Goal: Transaction & Acquisition: Purchase product/service

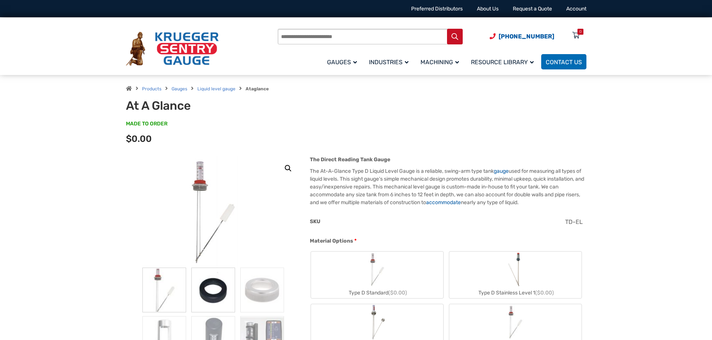
click at [207, 290] on img at bounding box center [213, 290] width 44 height 45
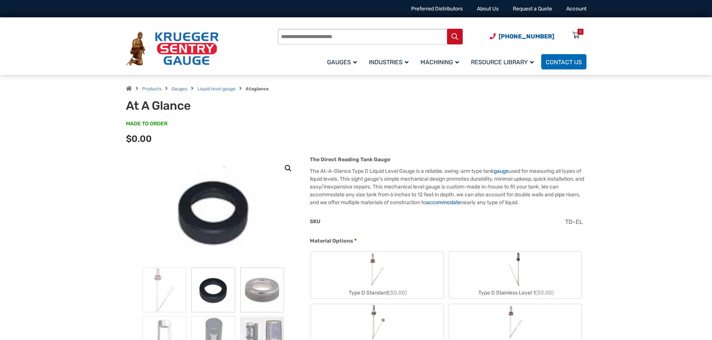
click at [265, 289] on img at bounding box center [262, 290] width 44 height 45
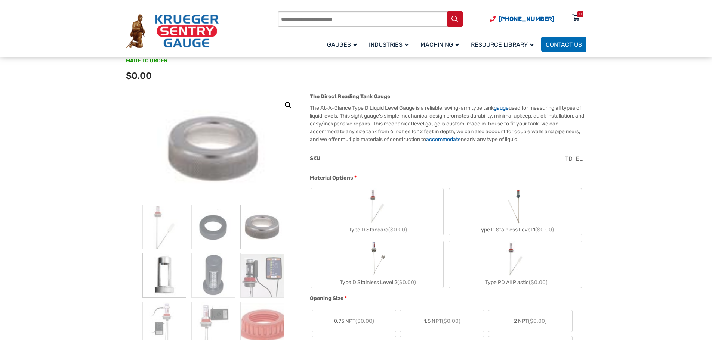
scroll to position [75, 0]
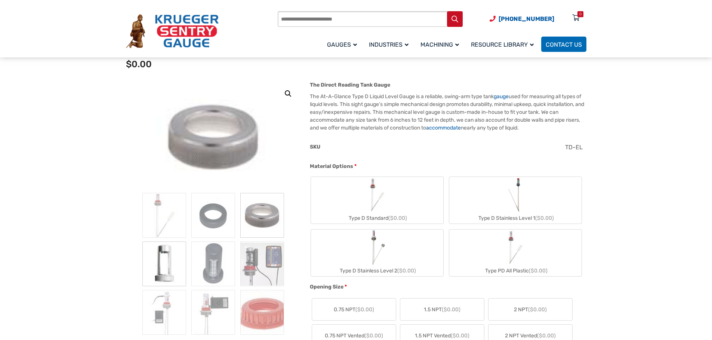
click at [164, 263] on img at bounding box center [164, 264] width 44 height 45
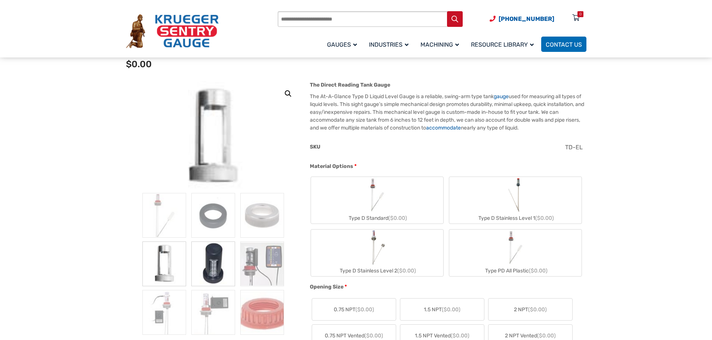
click at [217, 266] on img at bounding box center [213, 264] width 44 height 45
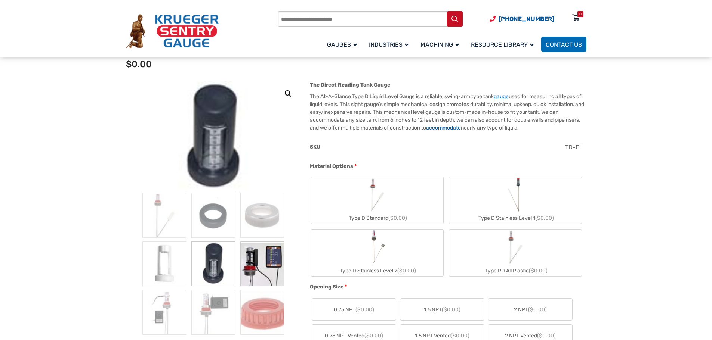
click at [266, 264] on img at bounding box center [262, 264] width 44 height 45
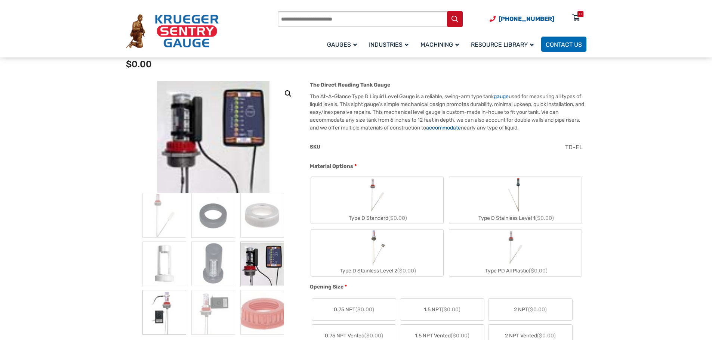
click at [162, 310] on img at bounding box center [164, 312] width 44 height 45
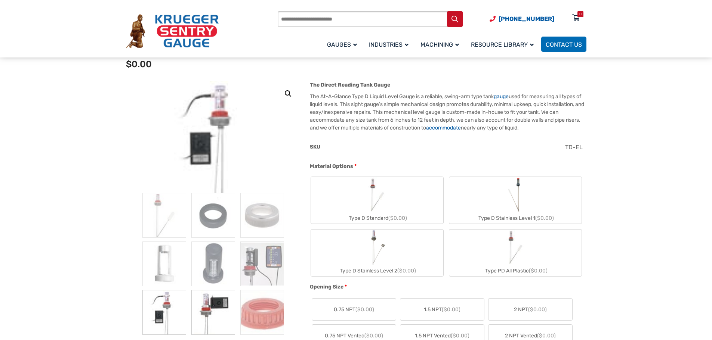
click at [214, 308] on img at bounding box center [213, 312] width 44 height 45
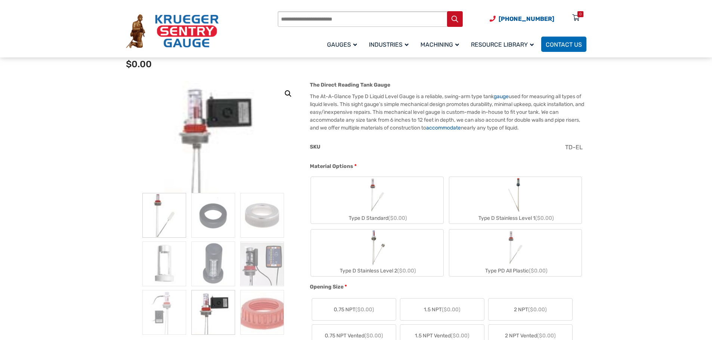
click at [170, 223] on img at bounding box center [164, 215] width 44 height 45
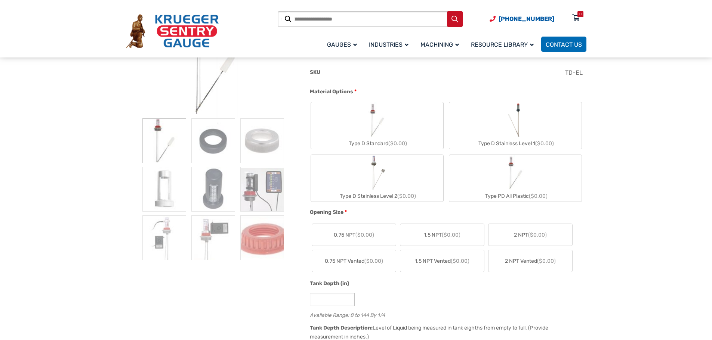
scroll to position [112, 0]
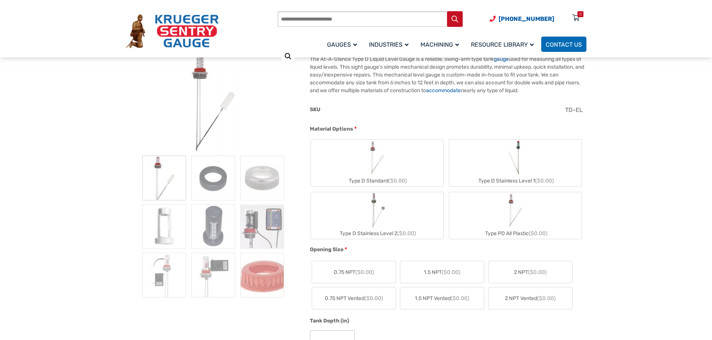
click at [382, 150] on img "Type D Standard" at bounding box center [377, 158] width 36 height 36
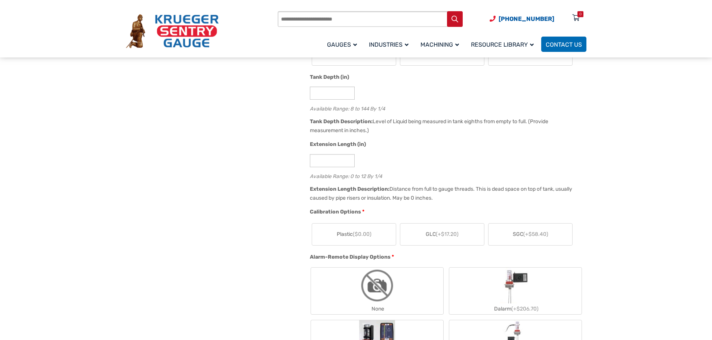
scroll to position [374, 0]
click at [538, 233] on span "(+$58.40)" at bounding box center [535, 231] width 25 height 6
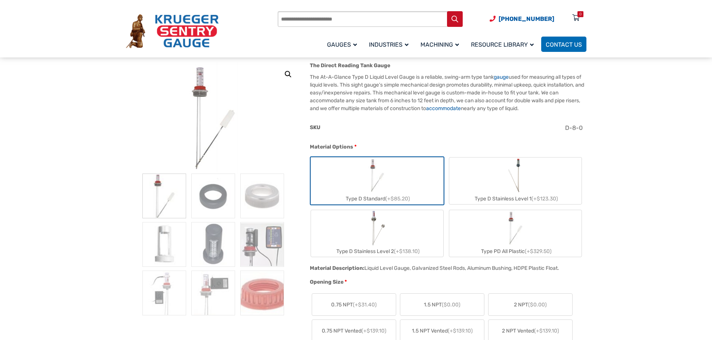
scroll to position [75, 0]
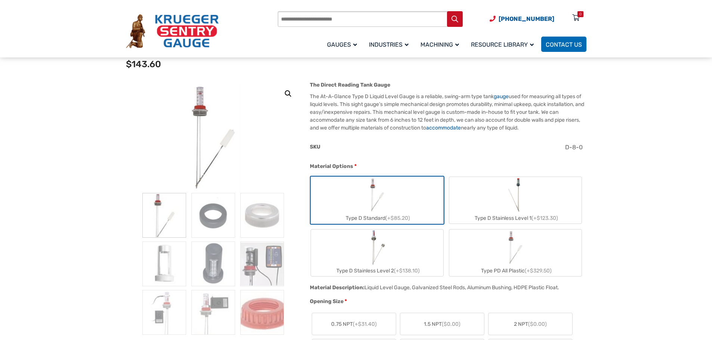
click at [381, 161] on div "SKU D-8-0" at bounding box center [446, 152] width 276 height 19
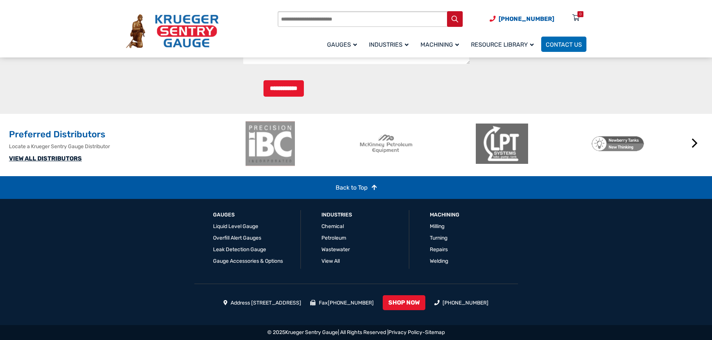
scroll to position [730, 0]
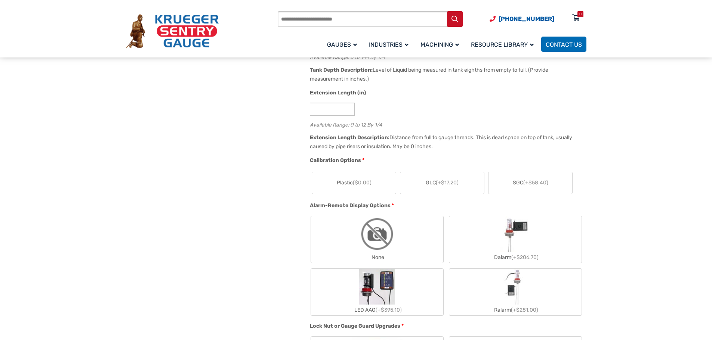
scroll to position [411, 0]
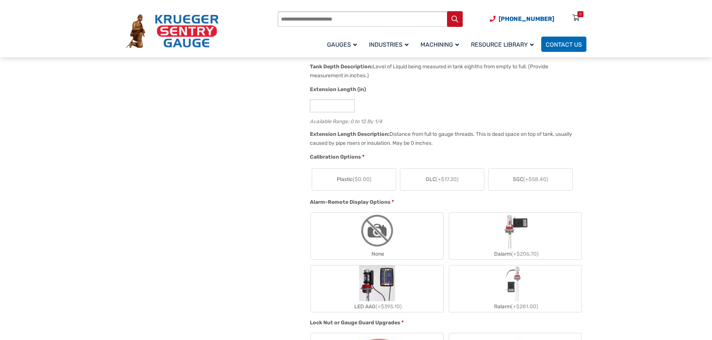
click at [527, 182] on span "(+$58.40)" at bounding box center [535, 179] width 25 height 6
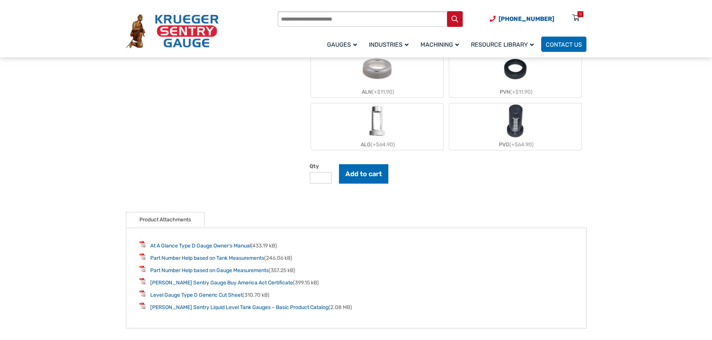
scroll to position [896, 0]
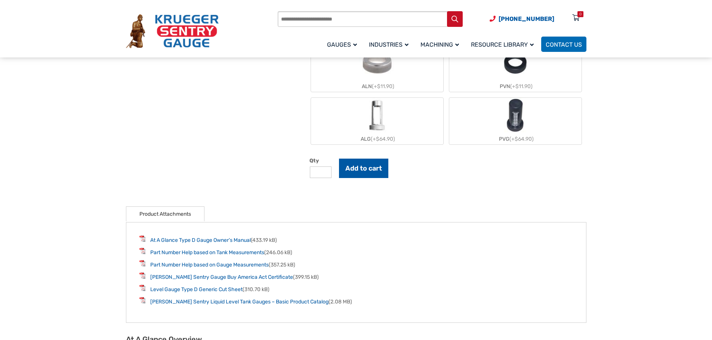
click at [374, 169] on button "Add to cart" at bounding box center [363, 168] width 49 height 19
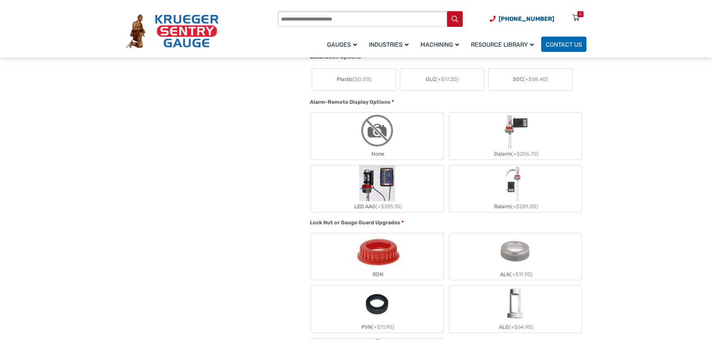
scroll to position [448, 0]
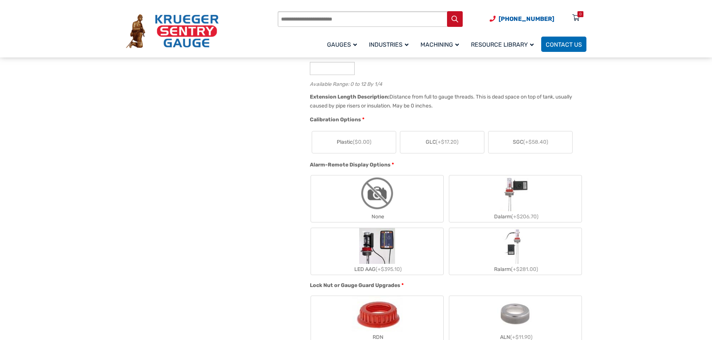
click at [538, 145] on span "(+$58.40)" at bounding box center [535, 142] width 25 height 6
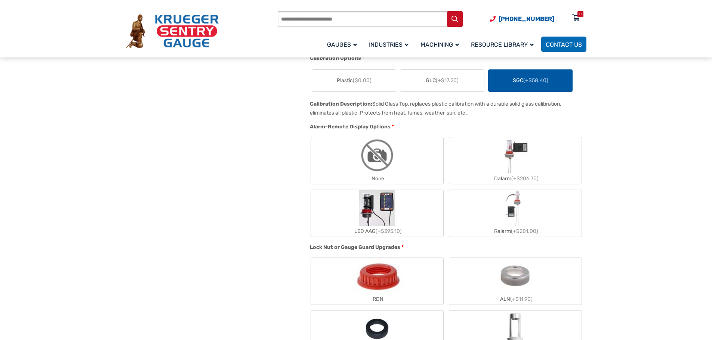
scroll to position [523, 0]
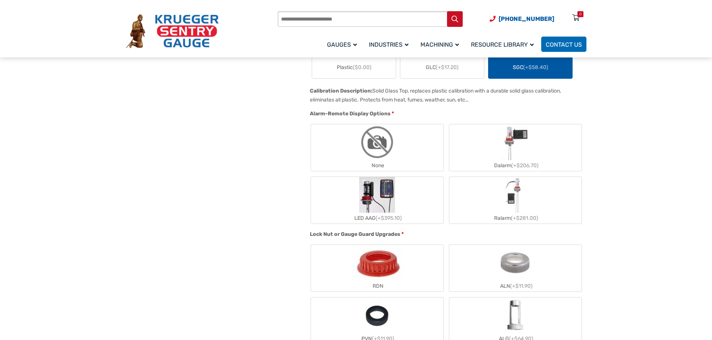
click at [381, 156] on img "None" at bounding box center [377, 142] width 36 height 36
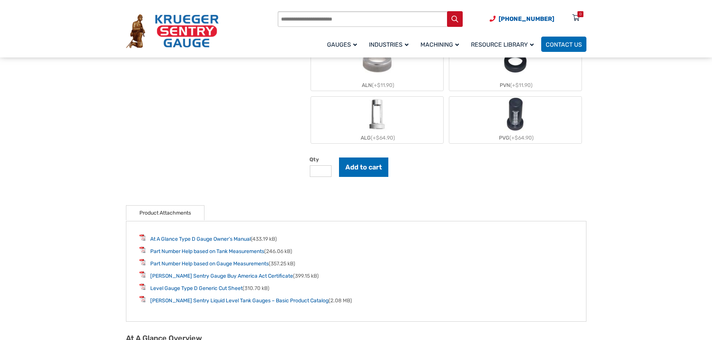
scroll to position [784, 0]
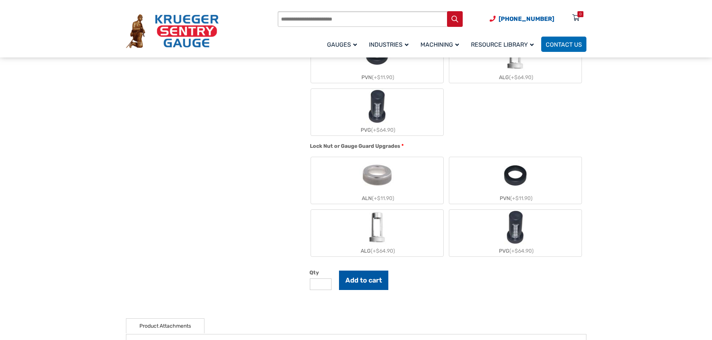
click at [372, 281] on button "Add to cart" at bounding box center [363, 280] width 49 height 19
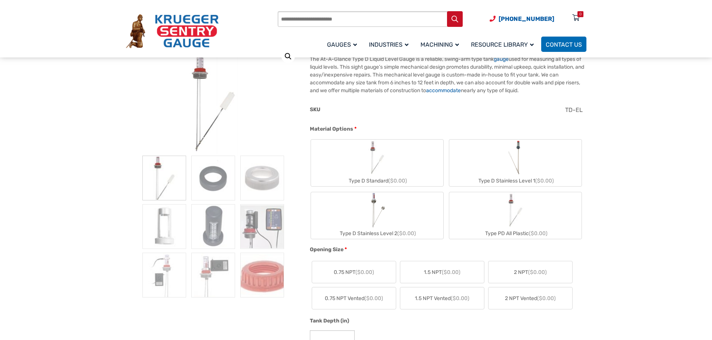
scroll to position [149, 0]
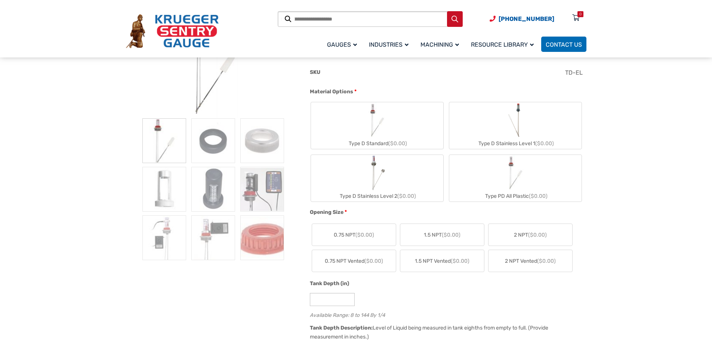
click at [372, 124] on img "Type D Standard" at bounding box center [377, 120] width 36 height 36
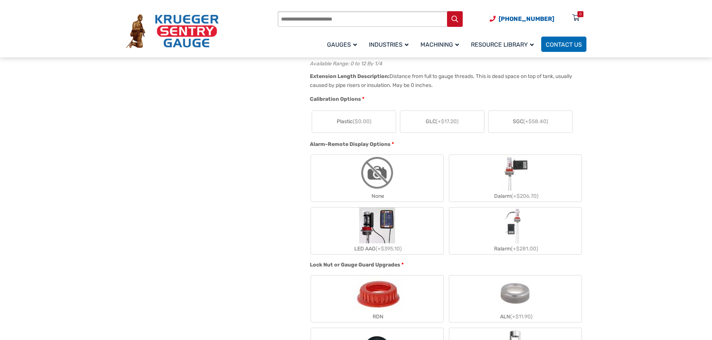
scroll to position [486, 0]
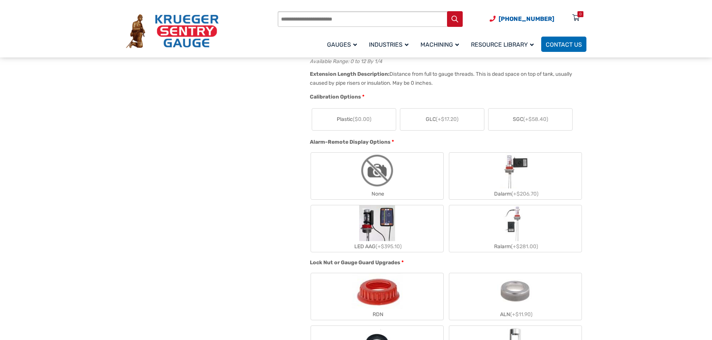
click at [529, 119] on span "(+$58.40)" at bounding box center [535, 119] width 25 height 6
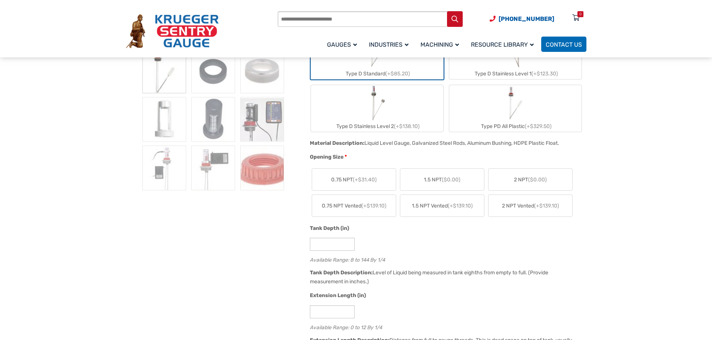
scroll to position [224, 0]
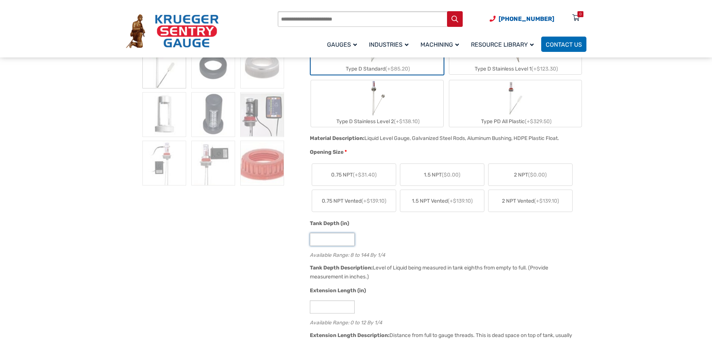
click at [325, 239] on input "*" at bounding box center [332, 239] width 45 height 13
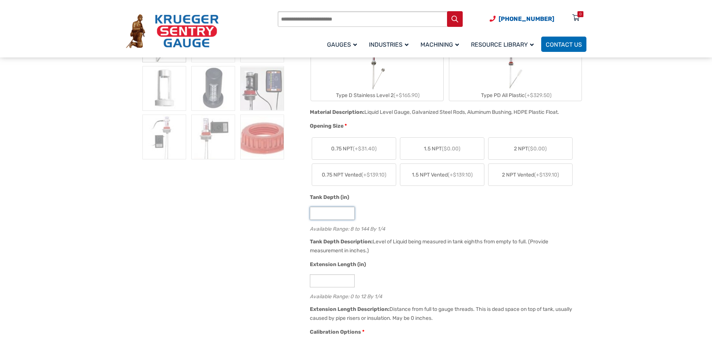
scroll to position [261, 0]
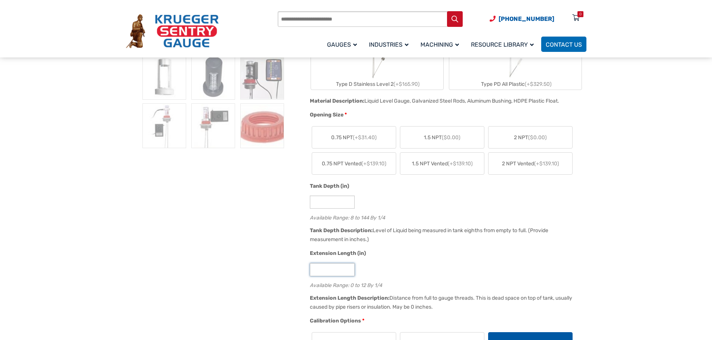
click at [321, 271] on input "*" at bounding box center [332, 269] width 45 height 13
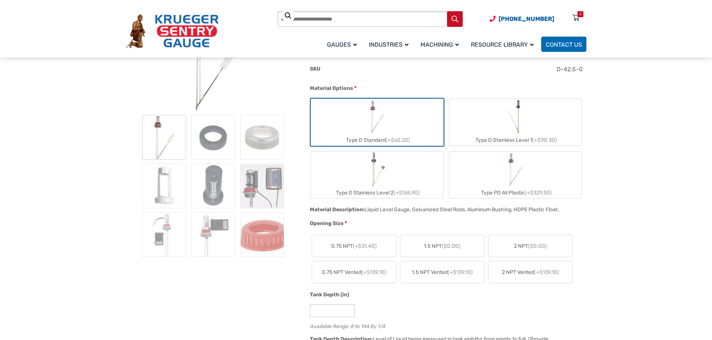
scroll to position [149, 0]
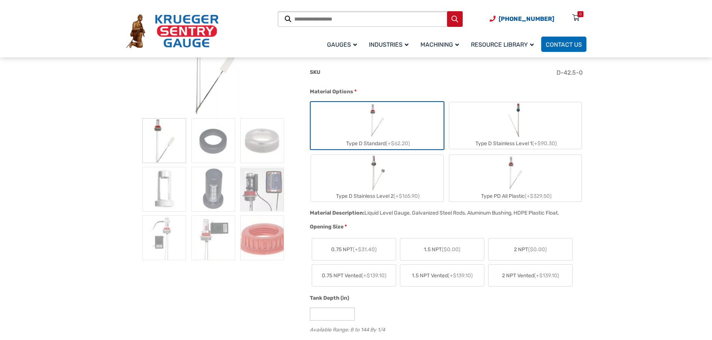
click at [512, 126] on img "Type D Stainless Level 1" at bounding box center [515, 120] width 20 height 36
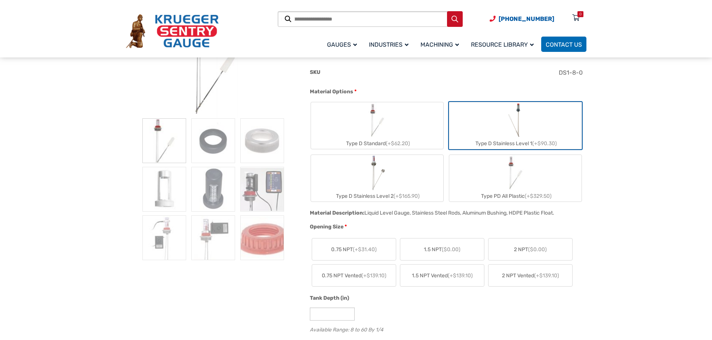
click at [381, 179] on img "Type D Stainless Level 2" at bounding box center [376, 173] width 17 height 36
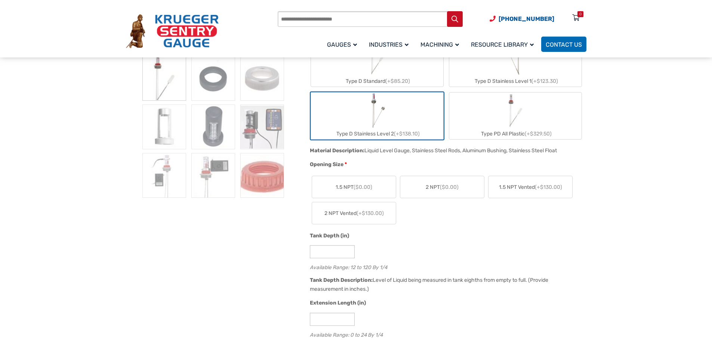
scroll to position [224, 0]
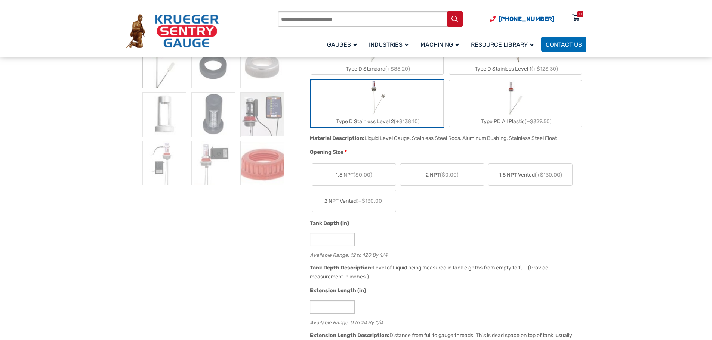
click at [453, 173] on span "($0.00)" at bounding box center [449, 175] width 19 height 6
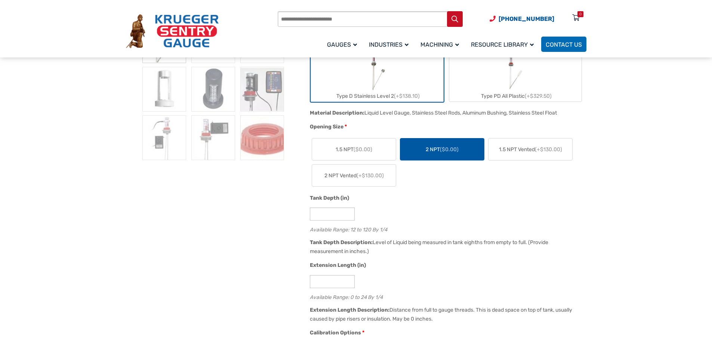
scroll to position [261, 0]
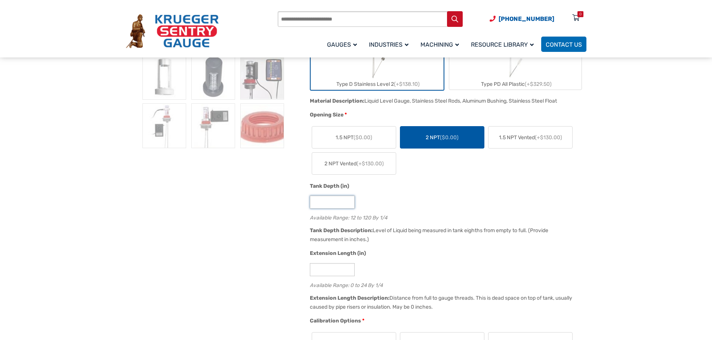
click at [326, 201] on input "**" at bounding box center [332, 202] width 45 height 13
type input "*"
click at [348, 206] on input "**" at bounding box center [332, 202] width 45 height 13
click at [349, 199] on input "**" at bounding box center [332, 202] width 45 height 13
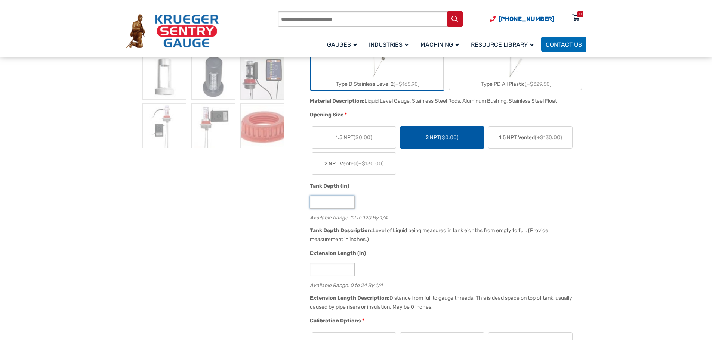
type input "****"
click at [323, 272] on input "*" at bounding box center [332, 269] width 45 height 13
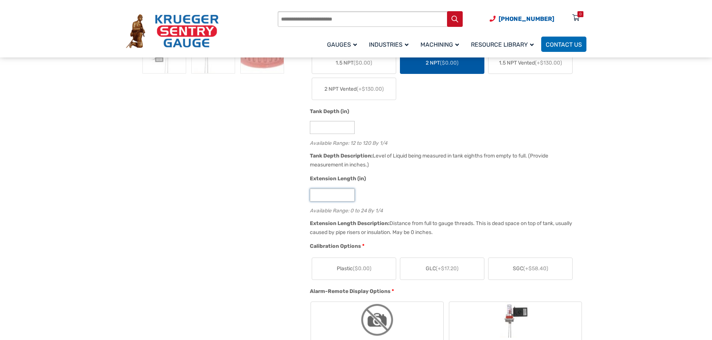
scroll to position [374, 0]
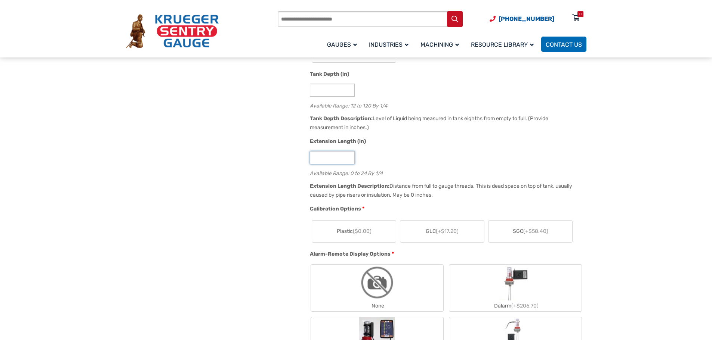
type input "*"
click at [551, 232] on label "SGC (+$58.40)" at bounding box center [530, 232] width 84 height 22
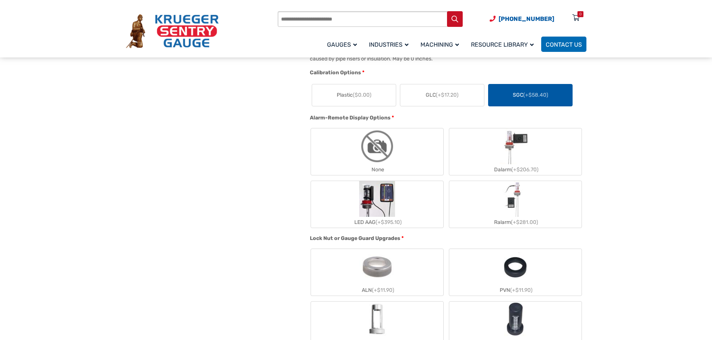
scroll to position [523, 0]
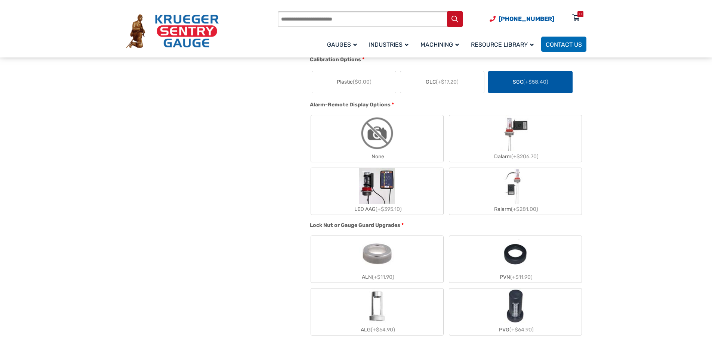
click at [380, 138] on img "None" at bounding box center [377, 133] width 36 height 36
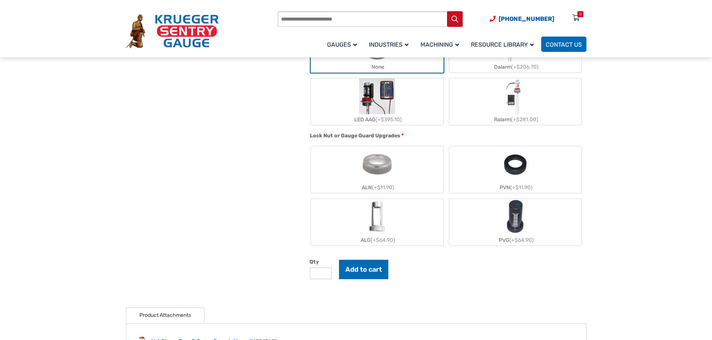
scroll to position [635, 0]
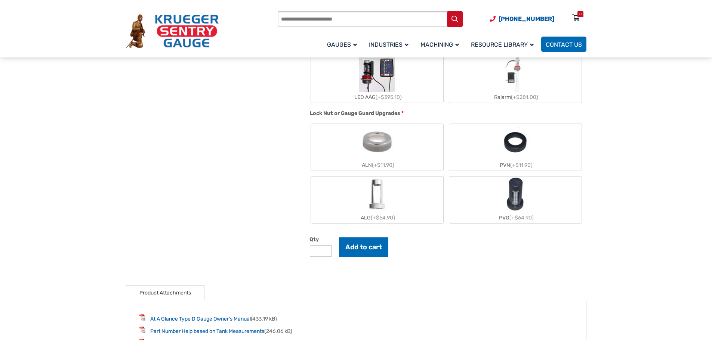
click at [386, 144] on img "ALN" at bounding box center [377, 142] width 36 height 36
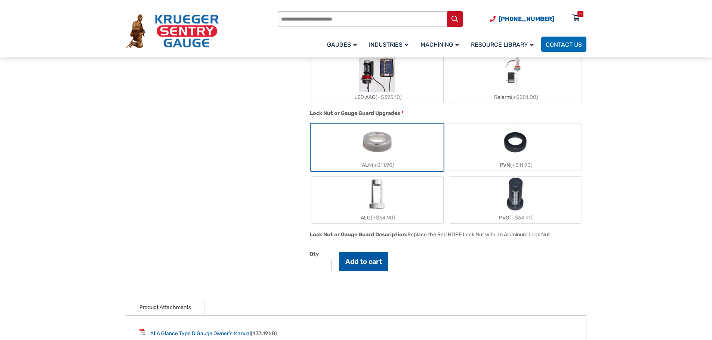
click at [365, 264] on button "Add to cart" at bounding box center [363, 261] width 49 height 19
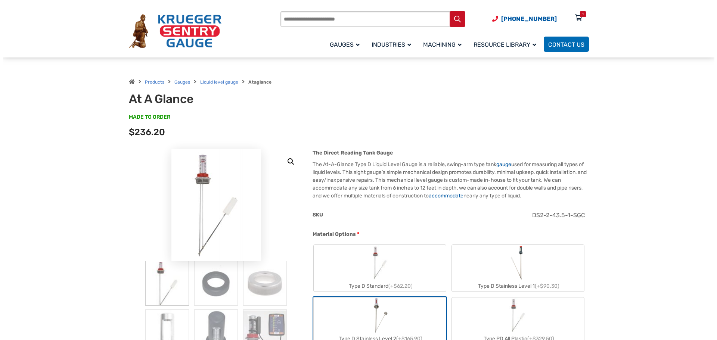
scroll to position [0, 0]
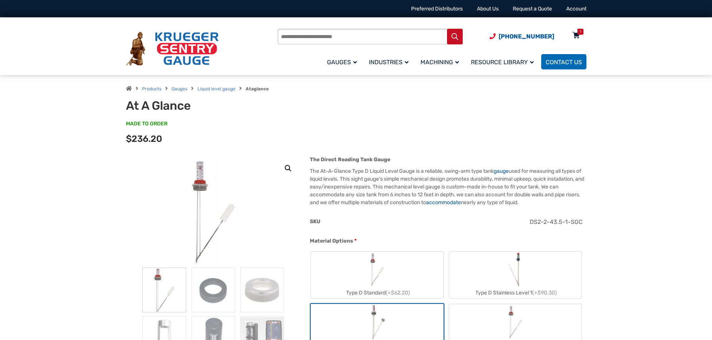
click at [577, 34] on div "1" at bounding box center [580, 32] width 6 height 6
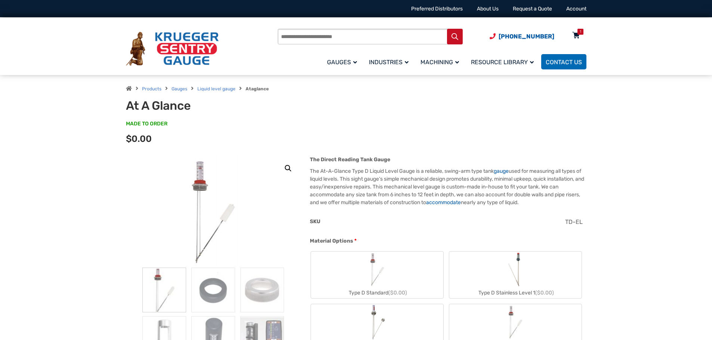
click at [579, 35] on icon at bounding box center [575, 36] width 7 height 12
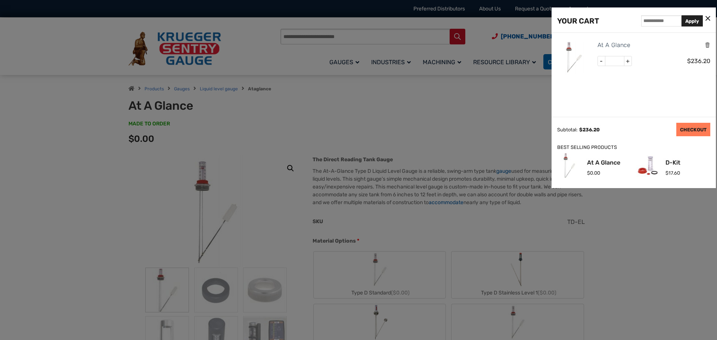
click at [691, 131] on link "CHECKOUT" at bounding box center [693, 129] width 34 height 13
click at [687, 131] on link "CHECKOUT" at bounding box center [693, 129] width 34 height 13
click at [469, 120] on div at bounding box center [358, 170] width 717 height 340
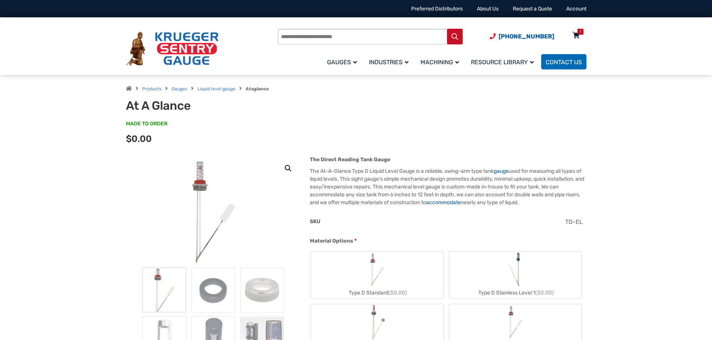
click at [577, 34] on div "1" at bounding box center [580, 32] width 6 height 6
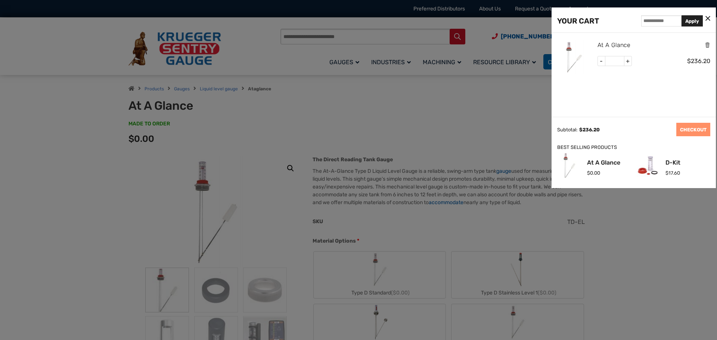
click at [612, 43] on link "At A Glance" at bounding box center [614, 45] width 33 height 10
click at [569, 52] on img at bounding box center [574, 57] width 34 height 34
click at [707, 19] on icon at bounding box center [708, 19] width 5 height 8
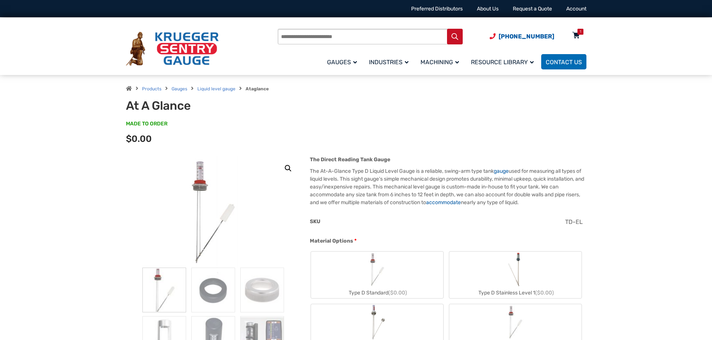
click at [579, 31] on div "1" at bounding box center [579, 32] width 1 height 6
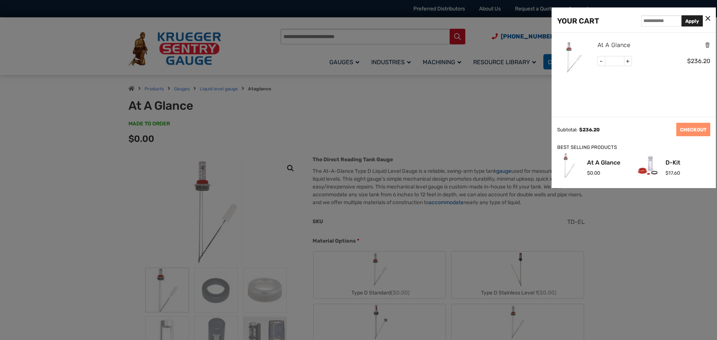
click at [617, 43] on link "At A Glance" at bounding box center [614, 45] width 33 height 10
click at [709, 17] on icon at bounding box center [708, 19] width 5 height 8
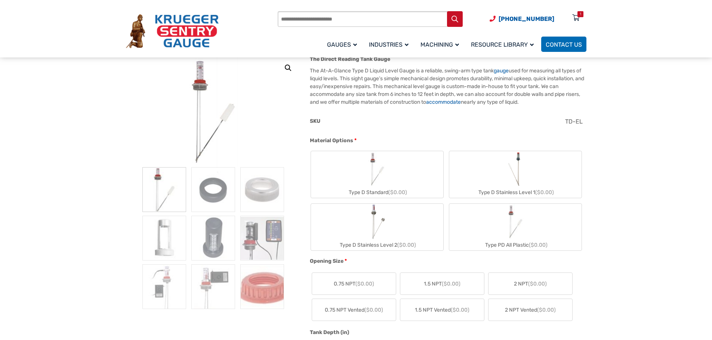
scroll to position [112, 0]
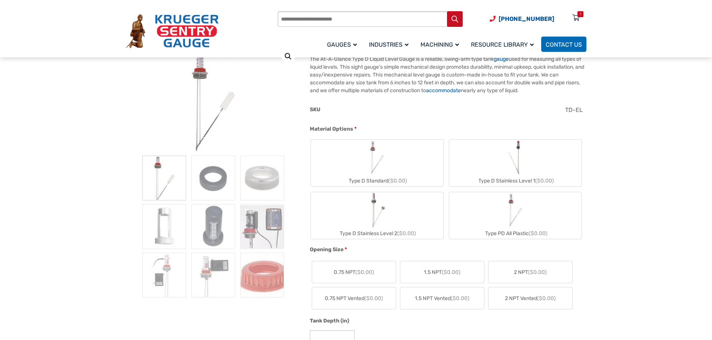
click at [384, 165] on img "Type D Standard" at bounding box center [377, 158] width 36 height 36
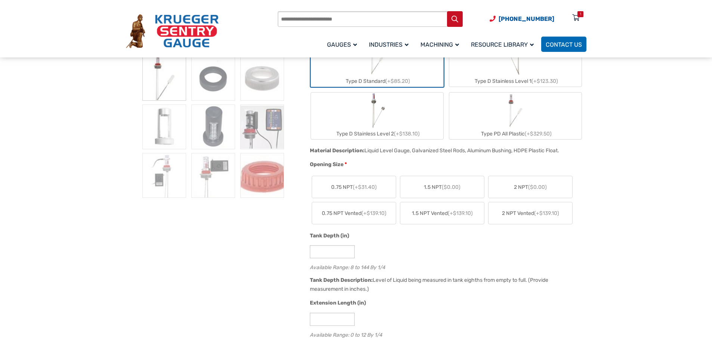
scroll to position [224, 0]
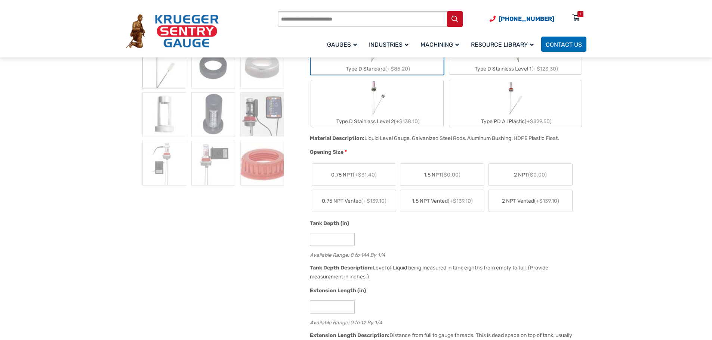
click at [529, 177] on span "($0.00)" at bounding box center [537, 175] width 19 height 6
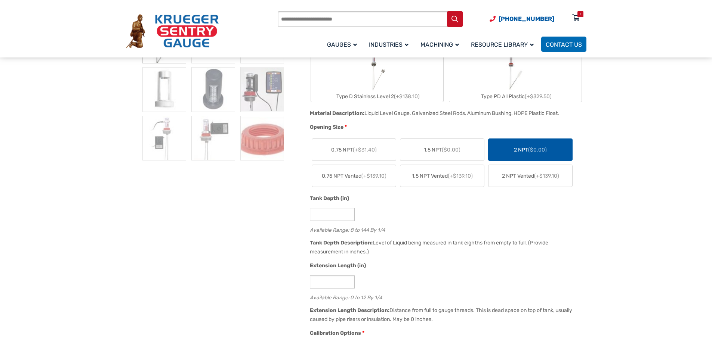
scroll to position [299, 0]
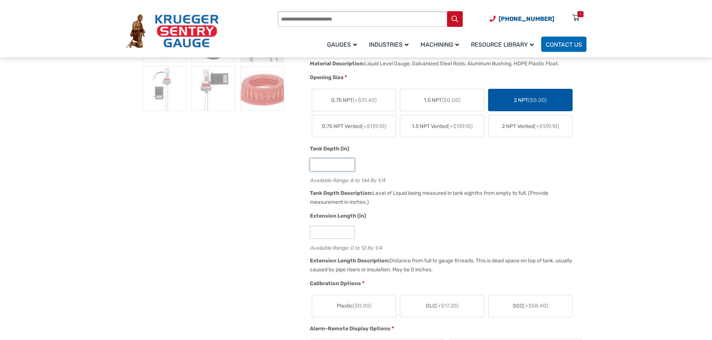
click at [318, 165] on input "*" at bounding box center [332, 164] width 45 height 13
type input "**"
click at [320, 231] on input "*" at bounding box center [332, 232] width 45 height 13
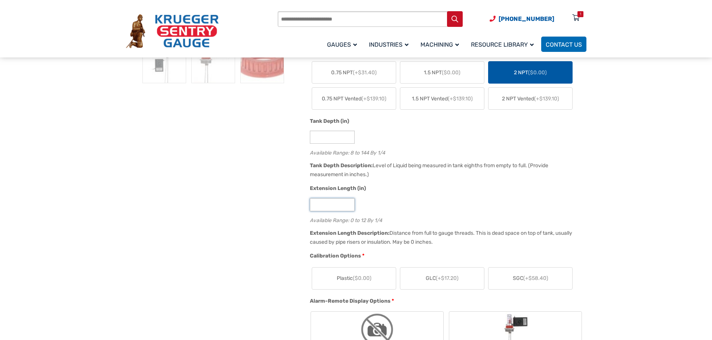
scroll to position [411, 0]
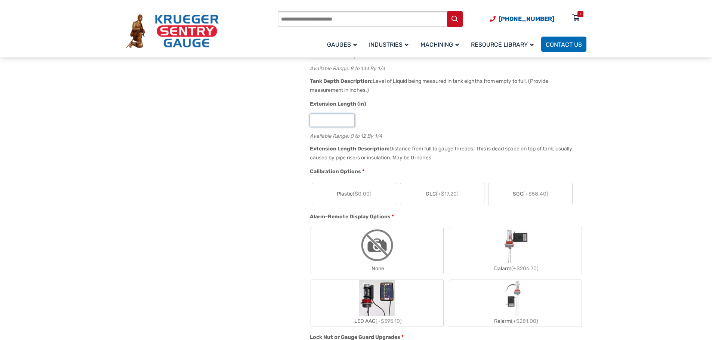
type input "*"
click at [538, 193] on span "(+$58.40)" at bounding box center [535, 194] width 25 height 6
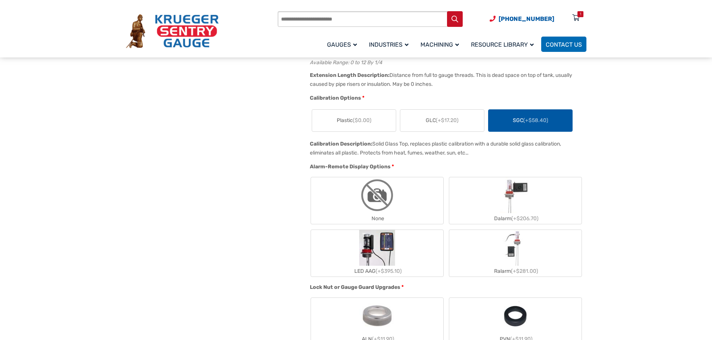
scroll to position [486, 0]
click at [385, 200] on img "None" at bounding box center [377, 194] width 36 height 36
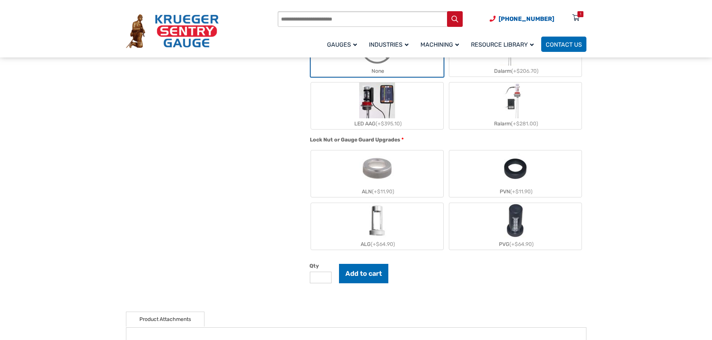
scroll to position [635, 0]
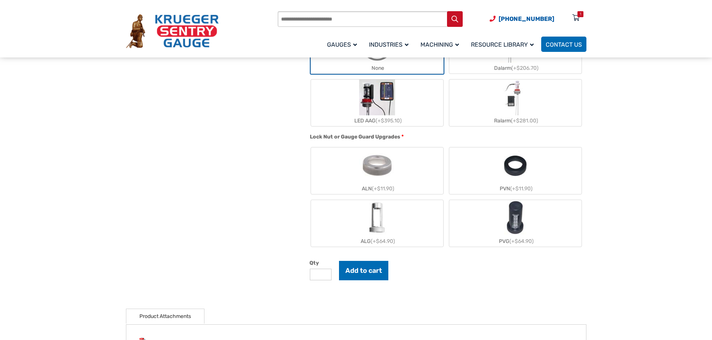
click at [375, 164] on img "ALN" at bounding box center [377, 166] width 36 height 36
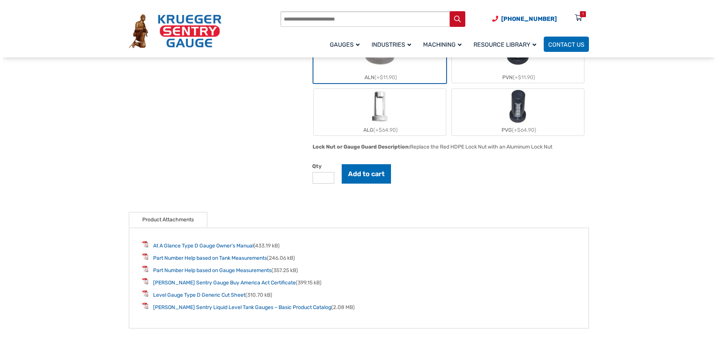
scroll to position [747, 0]
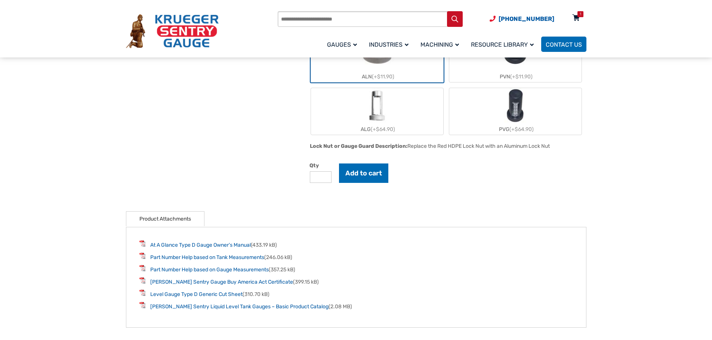
click at [578, 18] on icon at bounding box center [575, 18] width 7 height 12
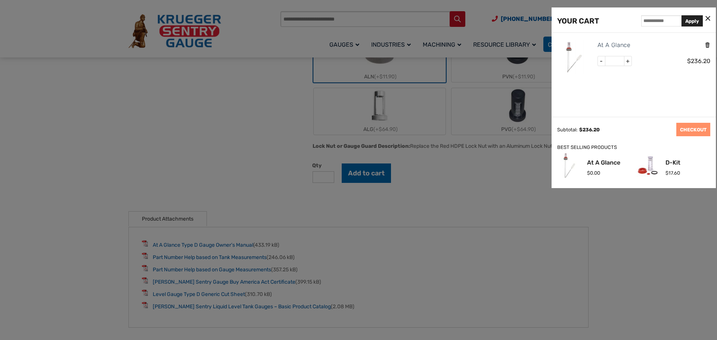
click at [709, 44] on icon "Remove this item" at bounding box center [708, 44] width 6 height 7
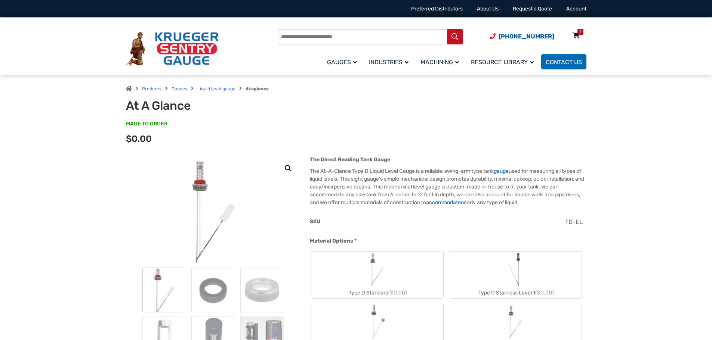
click at [576, 32] on icon at bounding box center [575, 36] width 7 height 12
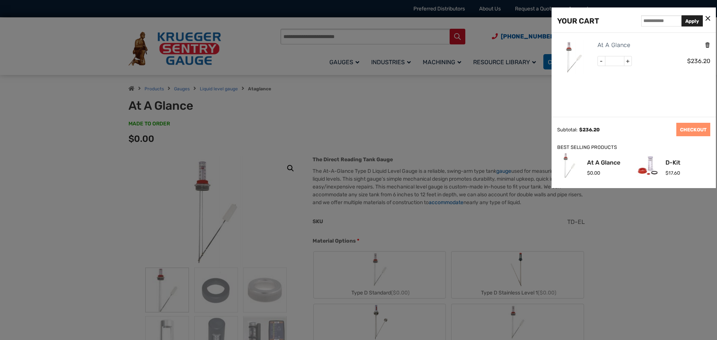
click at [709, 44] on icon "Remove this item" at bounding box center [708, 44] width 6 height 7
click at [692, 128] on link "CHECKOUT" at bounding box center [693, 129] width 34 height 13
click at [711, 17] on div "YOUR CART Apply" at bounding box center [634, 19] width 164 height 25
click at [708, 18] on icon at bounding box center [708, 19] width 5 height 8
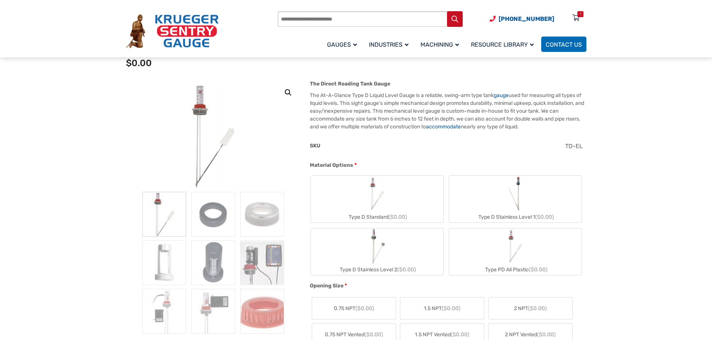
scroll to position [75, 0]
click at [390, 195] on img "Type D Standard" at bounding box center [377, 195] width 36 height 36
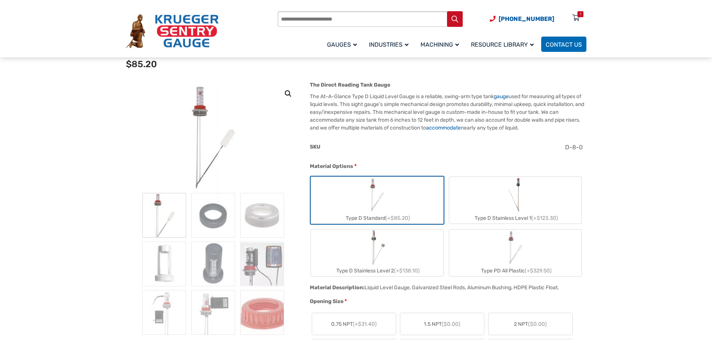
click at [396, 260] on label "Type D Stainless Level 2 (+$138.10)" at bounding box center [377, 253] width 132 height 47
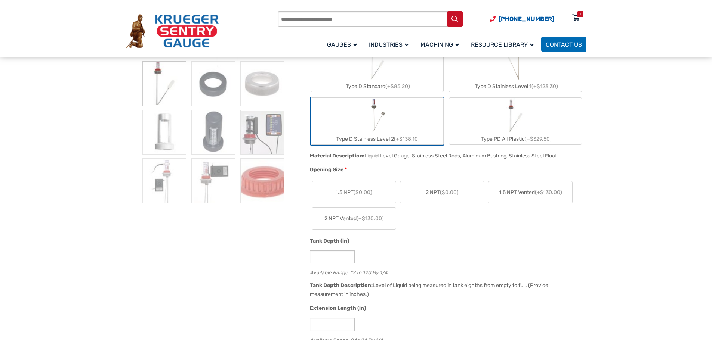
scroll to position [224, 0]
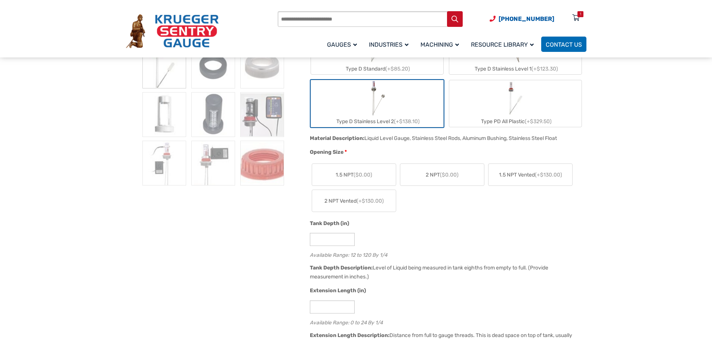
click at [446, 176] on span "($0.00)" at bounding box center [449, 175] width 19 height 6
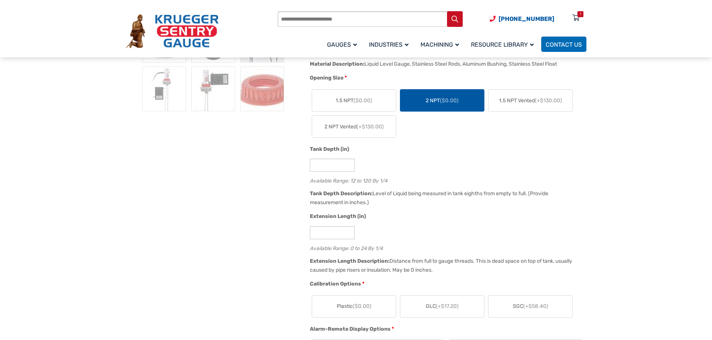
scroll to position [299, 0]
click at [321, 165] on input "**" at bounding box center [332, 164] width 45 height 13
type input "*"
type input "**"
click at [319, 234] on input "*" at bounding box center [332, 232] width 45 height 13
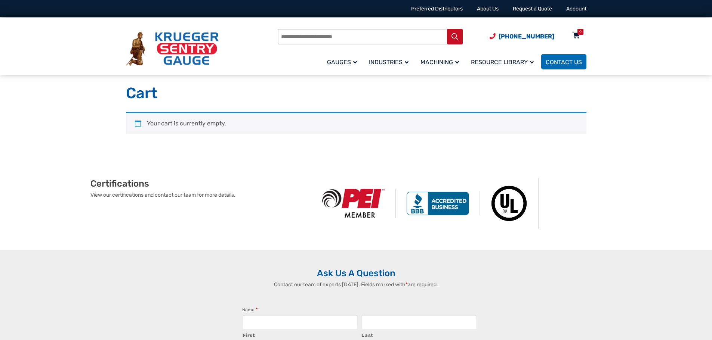
click at [577, 34] on div "0" at bounding box center [580, 32] width 6 height 6
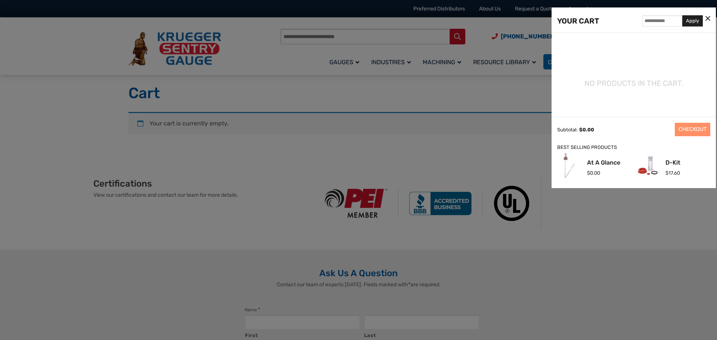
click at [709, 17] on icon at bounding box center [708, 19] width 5 height 8
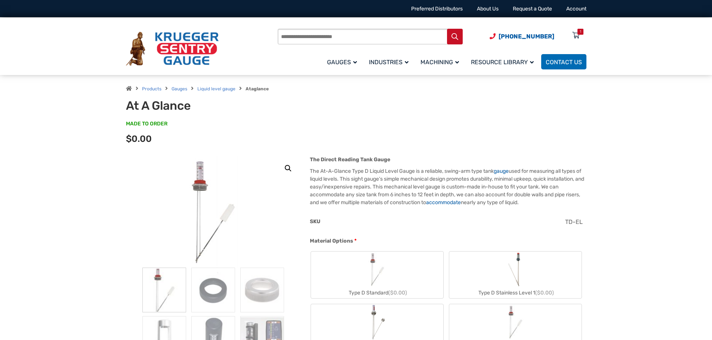
click at [577, 34] on div "1" at bounding box center [580, 32] width 6 height 6
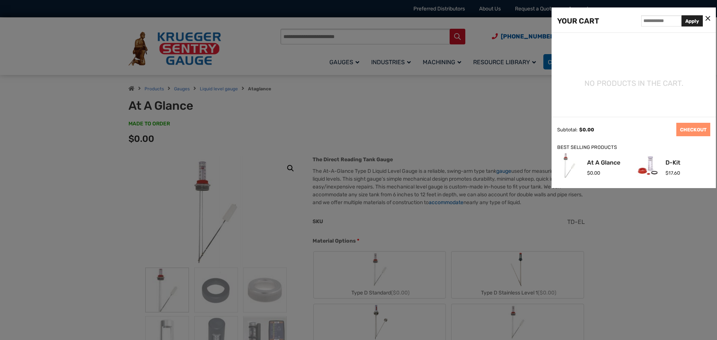
click at [706, 18] on icon at bounding box center [708, 19] width 5 height 8
